Goal: Check status: Check status

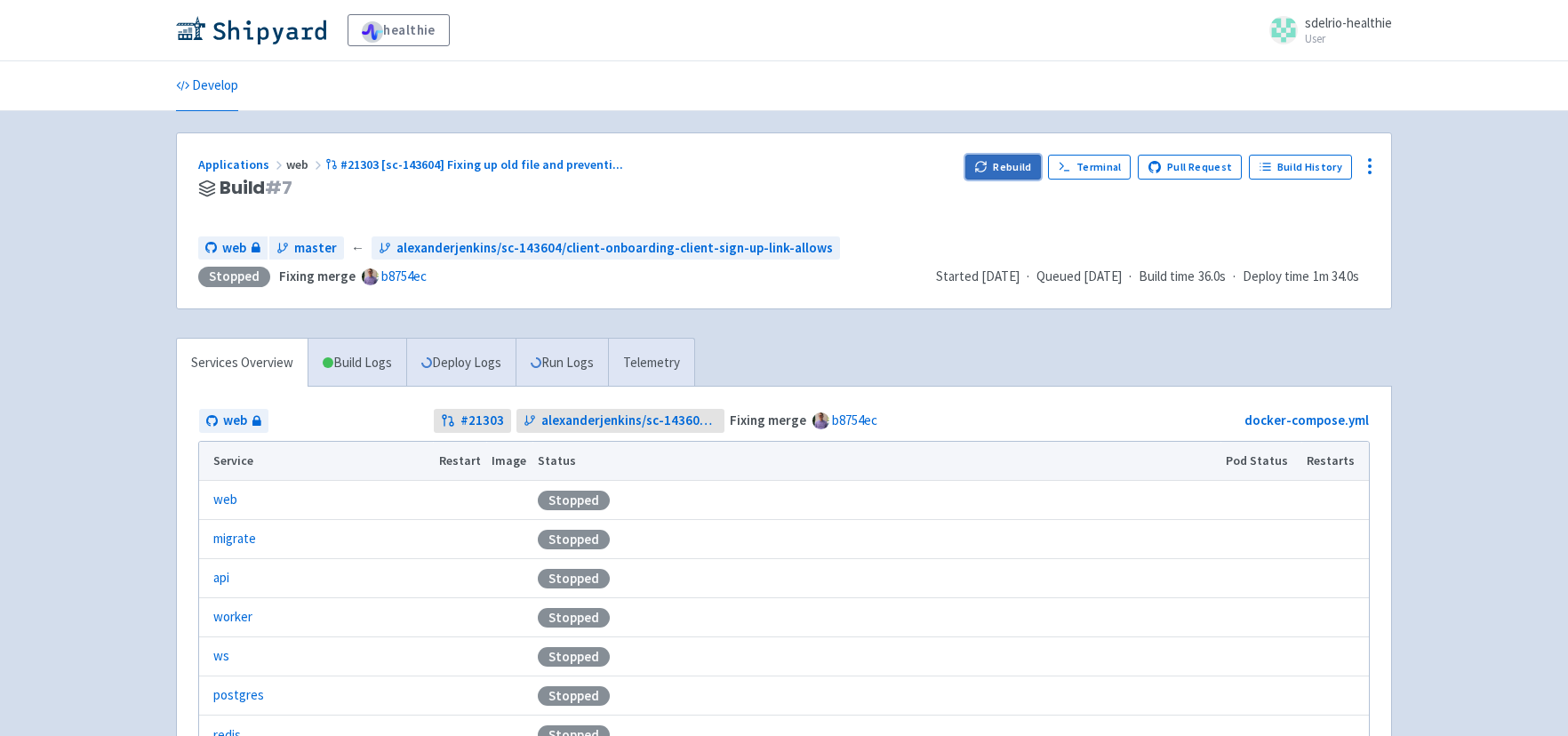
click at [1018, 157] on button "Rebuild" at bounding box center [1003, 167] width 77 height 25
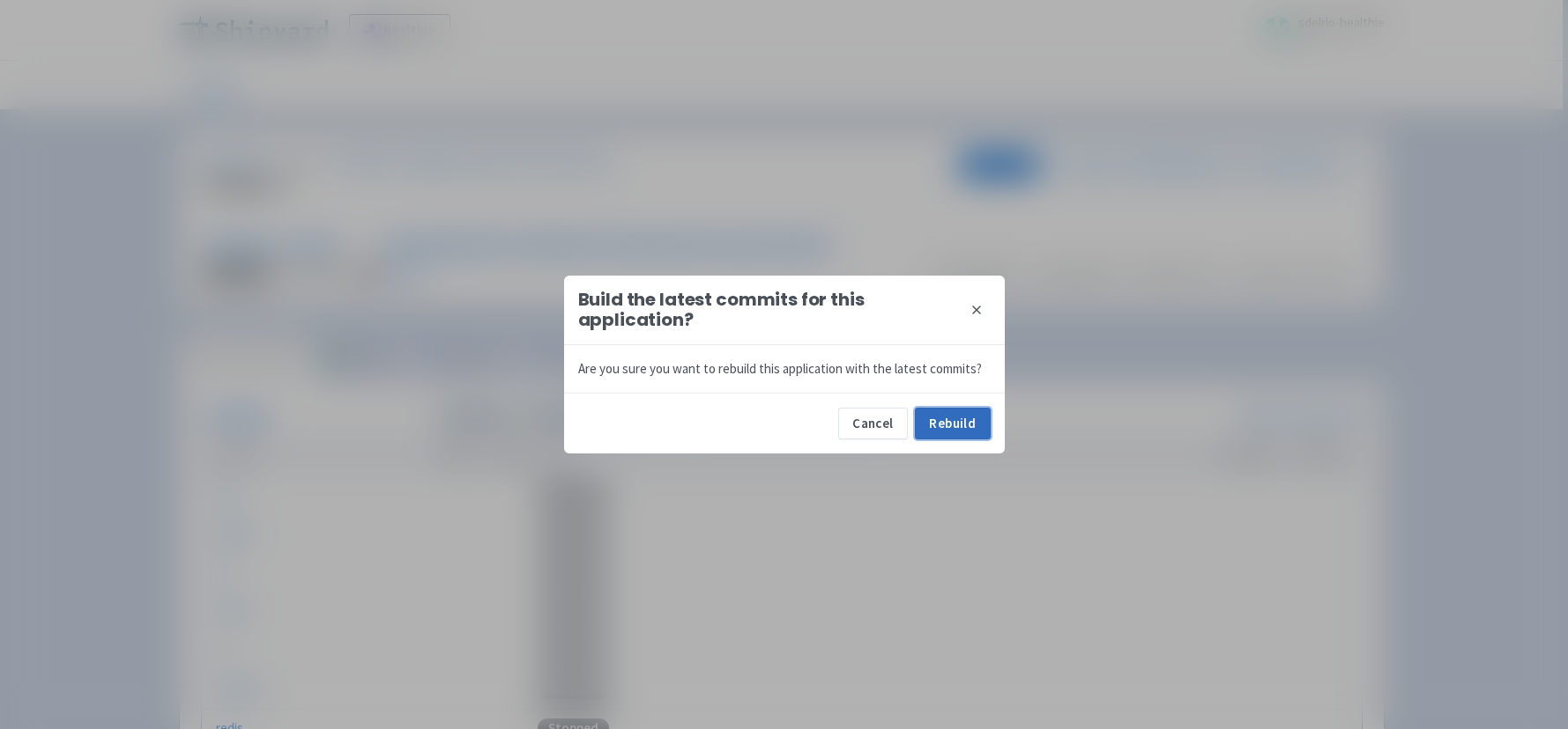
click at [950, 430] on button "Rebuild" at bounding box center [952, 424] width 76 height 32
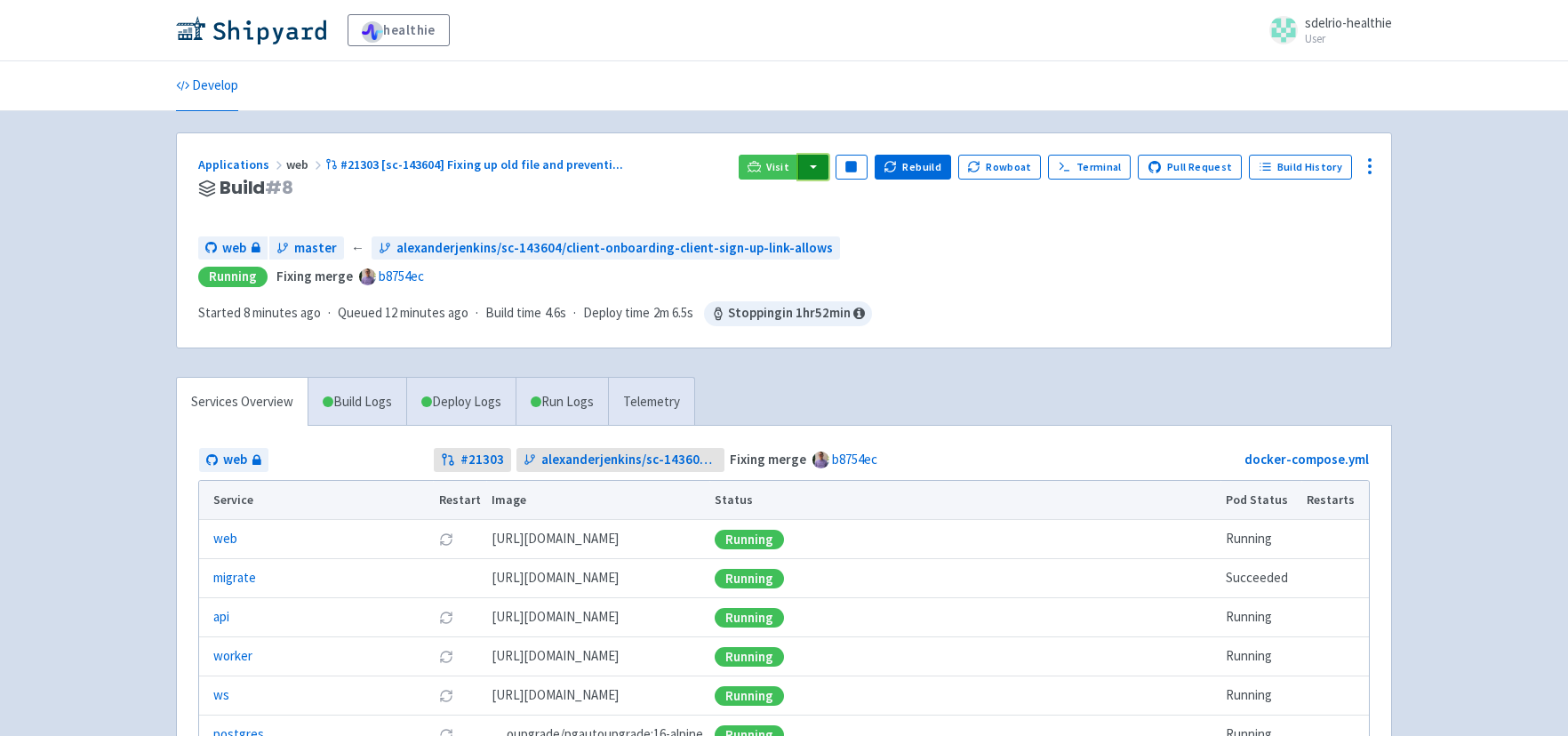
click at [829, 171] on button "button" at bounding box center [813, 167] width 30 height 25
click at [843, 224] on link "web (web)" at bounding box center [848, 230] width 102 height 28
